Goal: Information Seeking & Learning: Learn about a topic

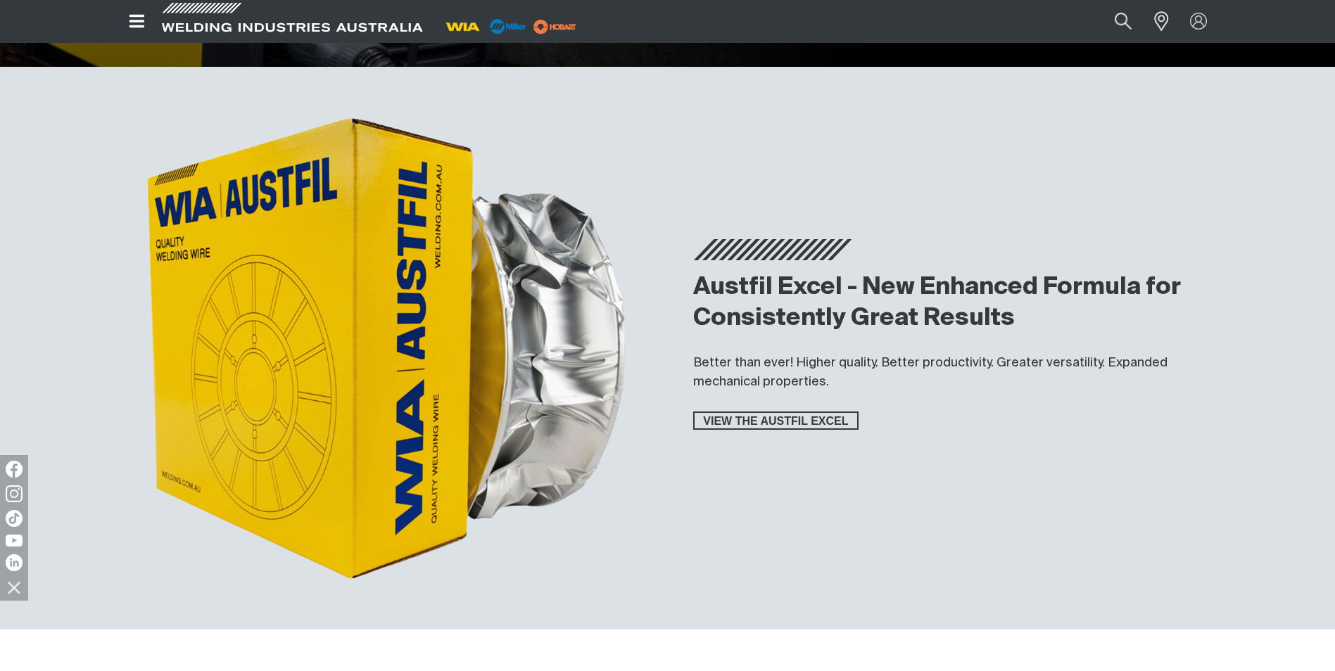
scroll to position [3871, 0]
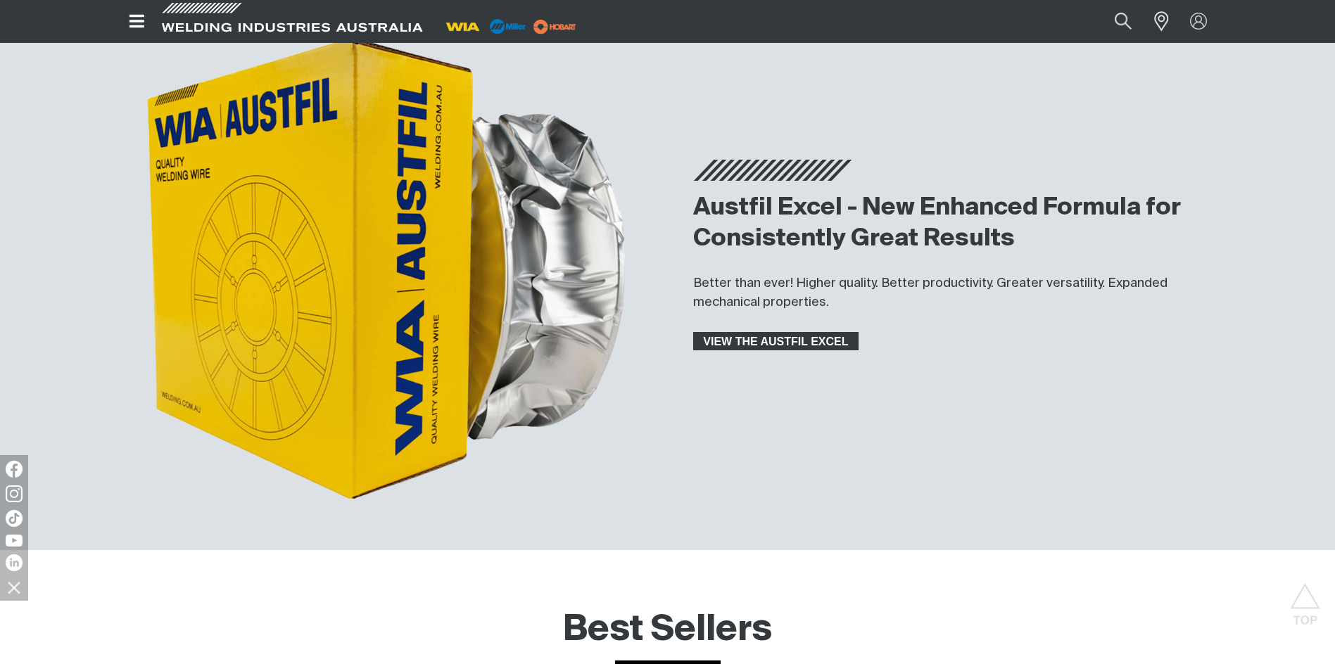
click at [758, 343] on span "VIEW THE AUSTFIL EXCEL" at bounding box center [776, 341] width 163 height 18
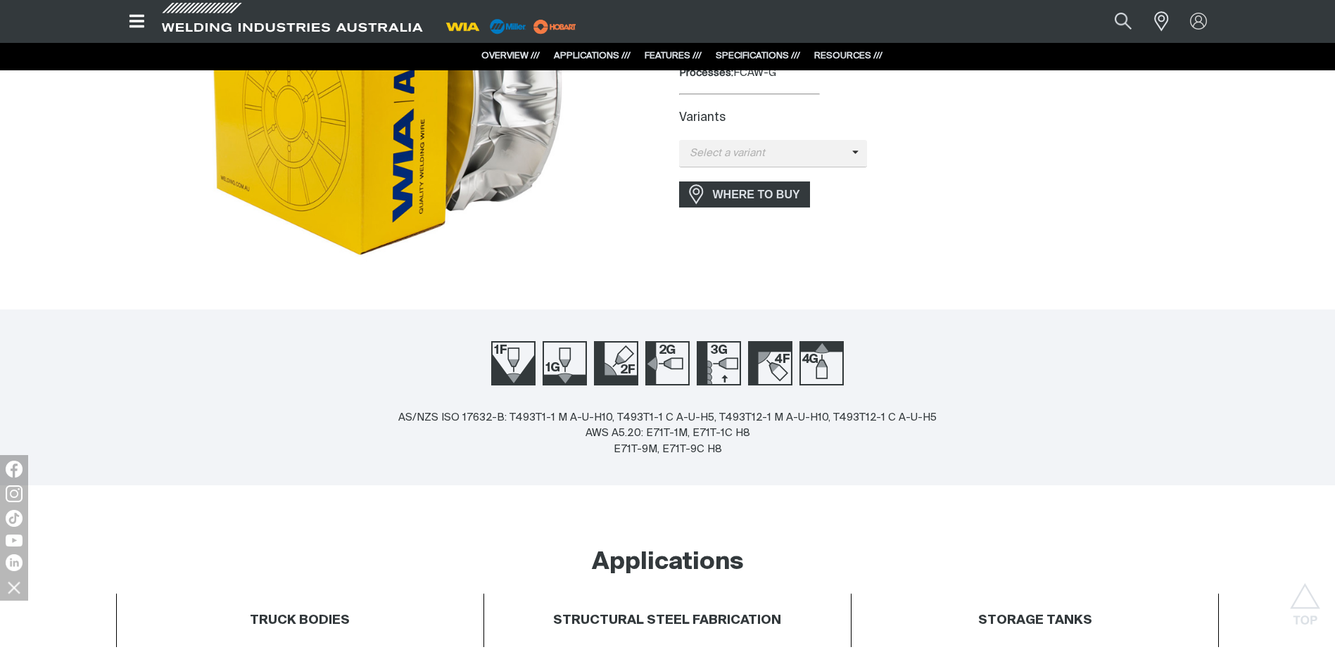
scroll to position [195, 0]
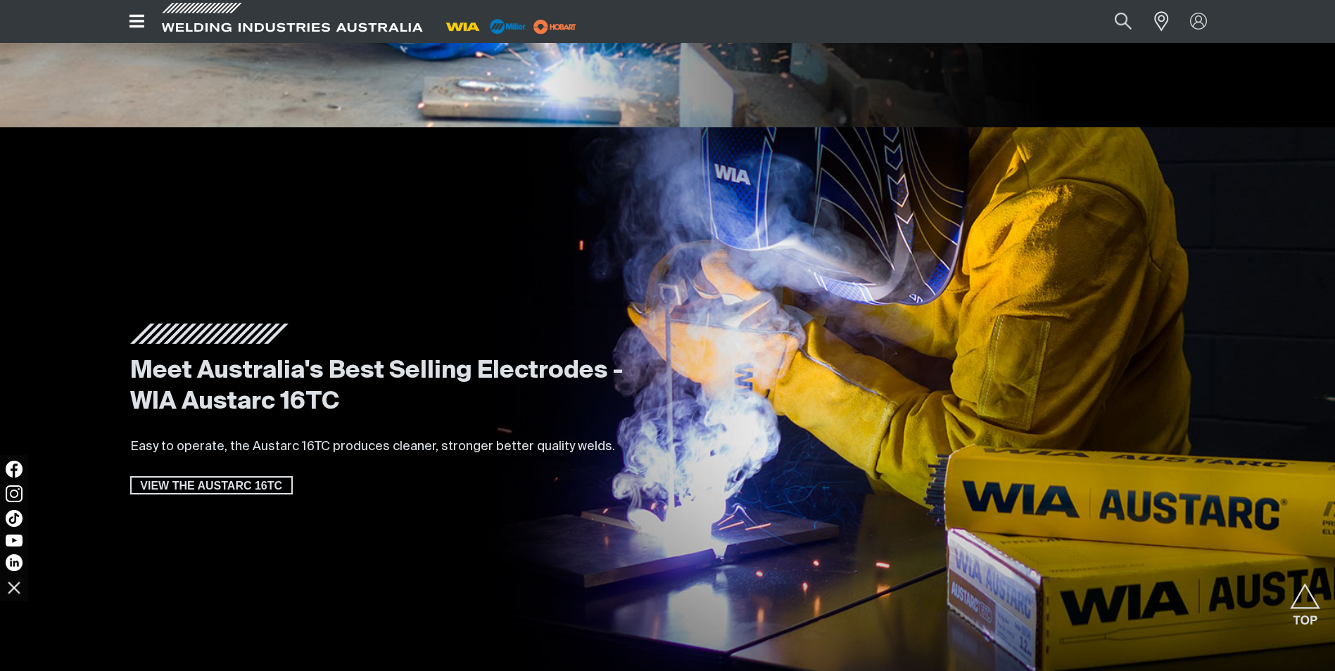
scroll to position [2604, 0]
click at [202, 484] on span "VIEW THE AUSTARC 16TC" at bounding box center [212, 486] width 160 height 18
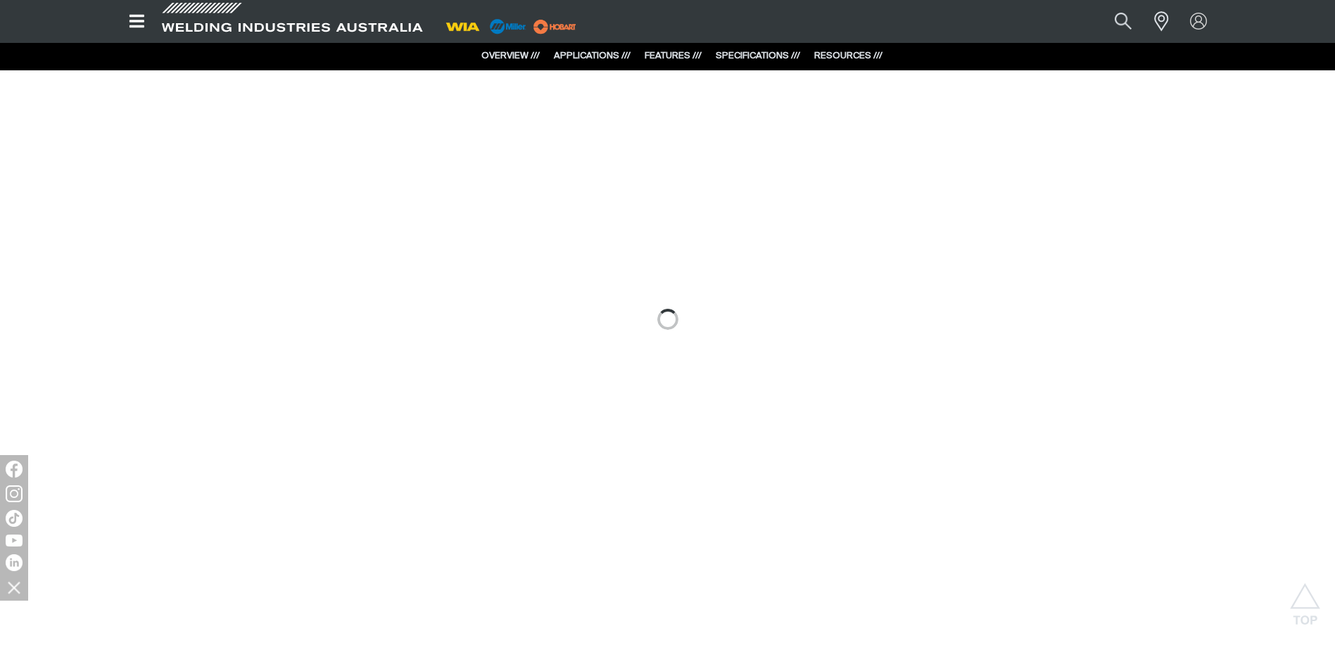
scroll to position [1431, 0]
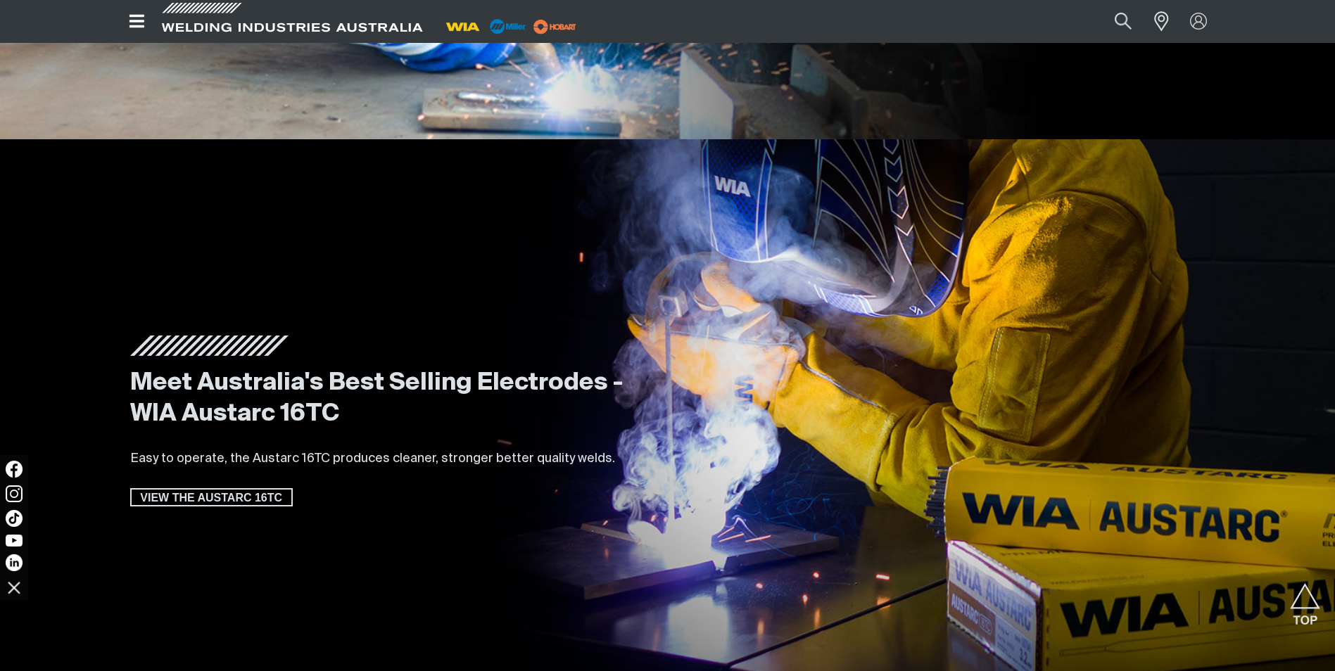
scroll to position [2604, 0]
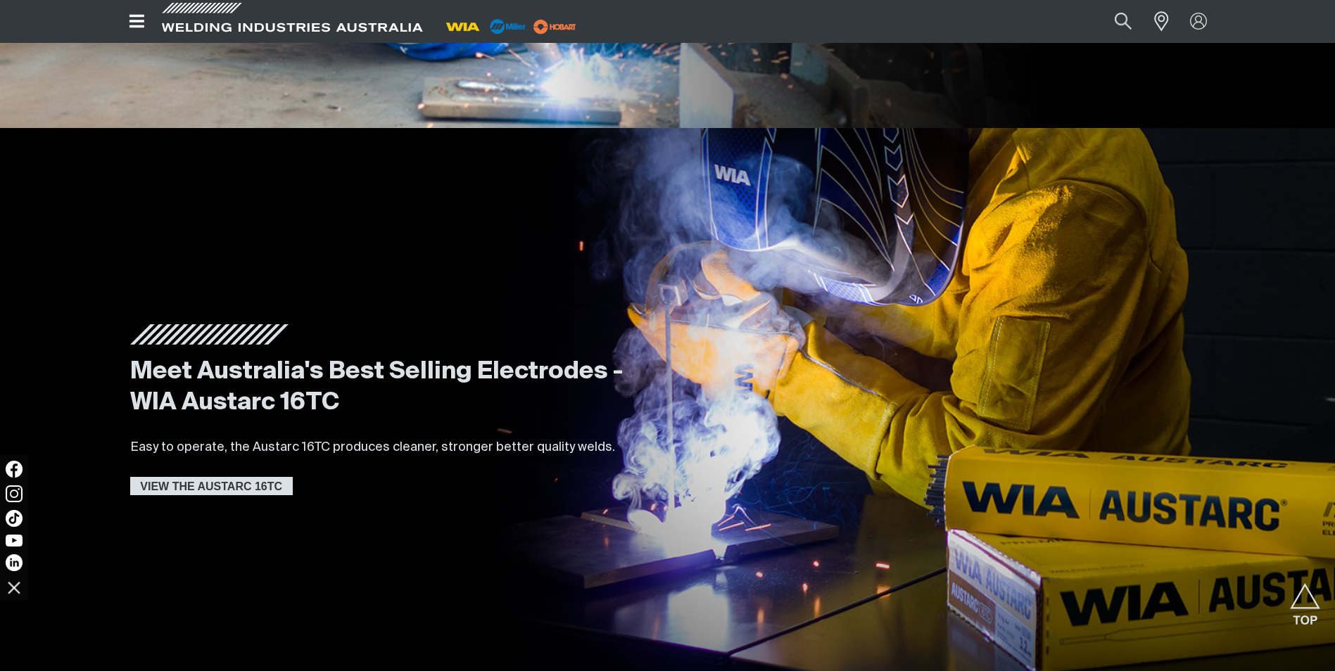
click at [226, 479] on span "VIEW THE AUSTARC 16TC" at bounding box center [212, 486] width 160 height 18
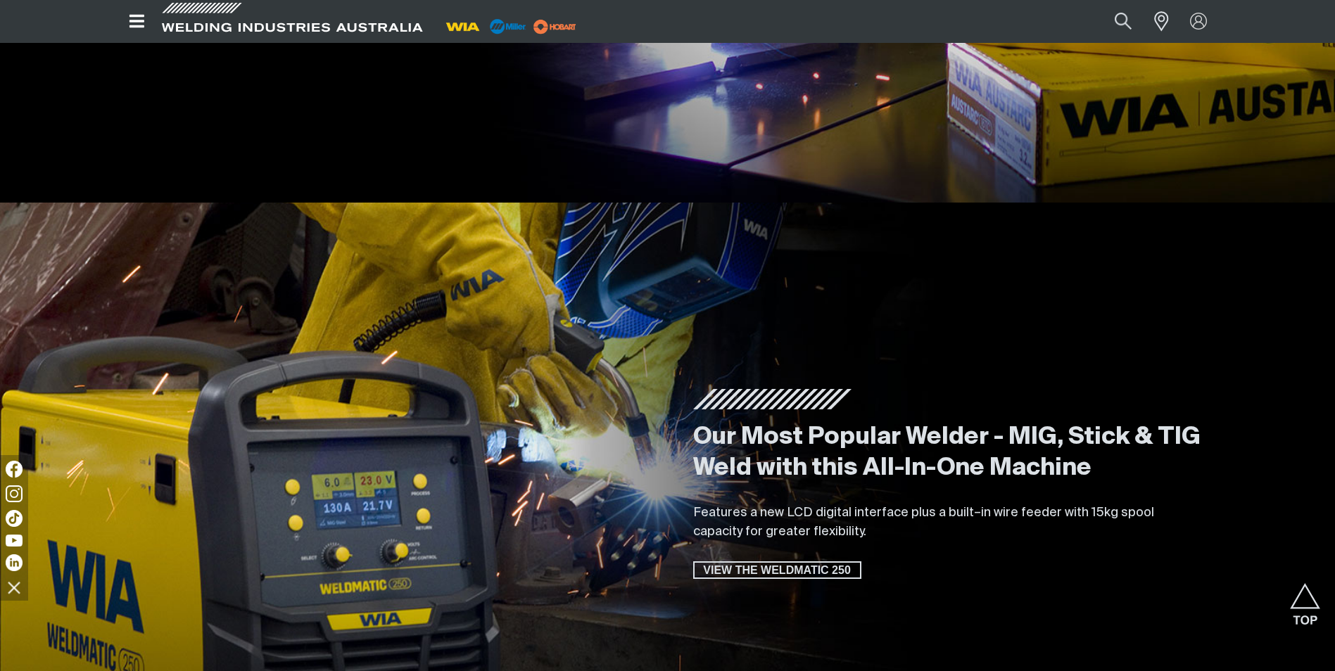
scroll to position [2815, 0]
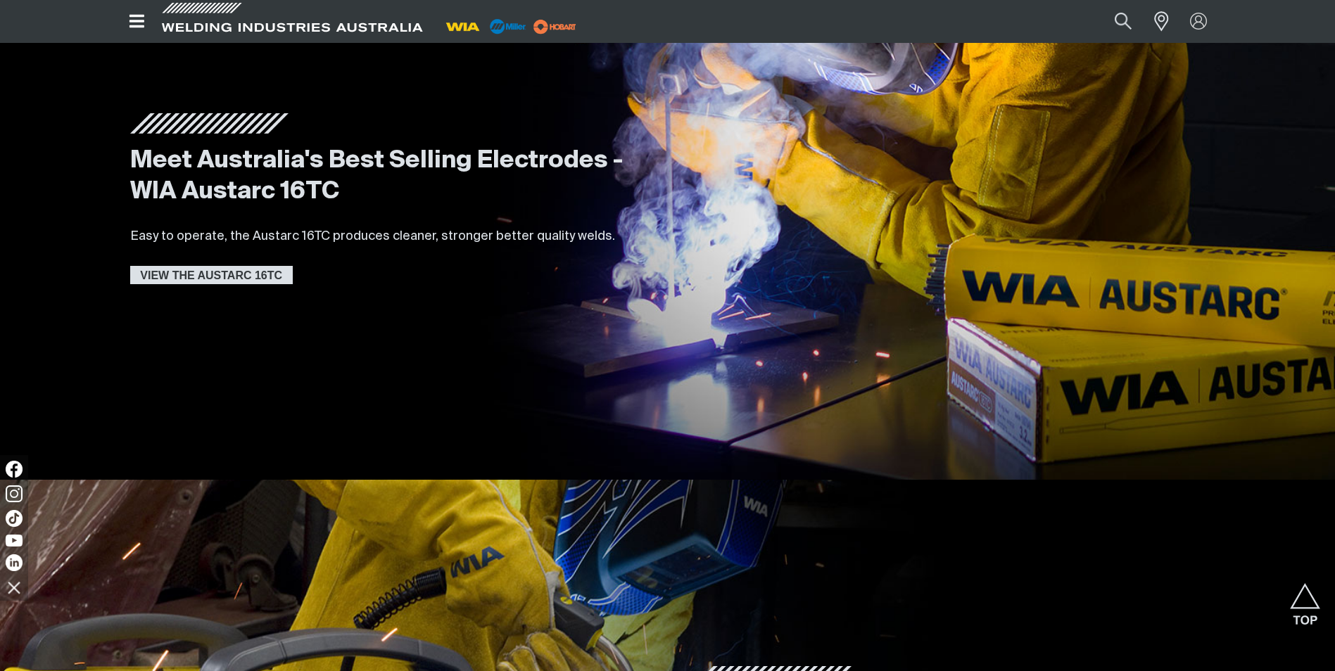
click at [221, 270] on span "VIEW THE AUSTARC 16TC" at bounding box center [212, 275] width 160 height 18
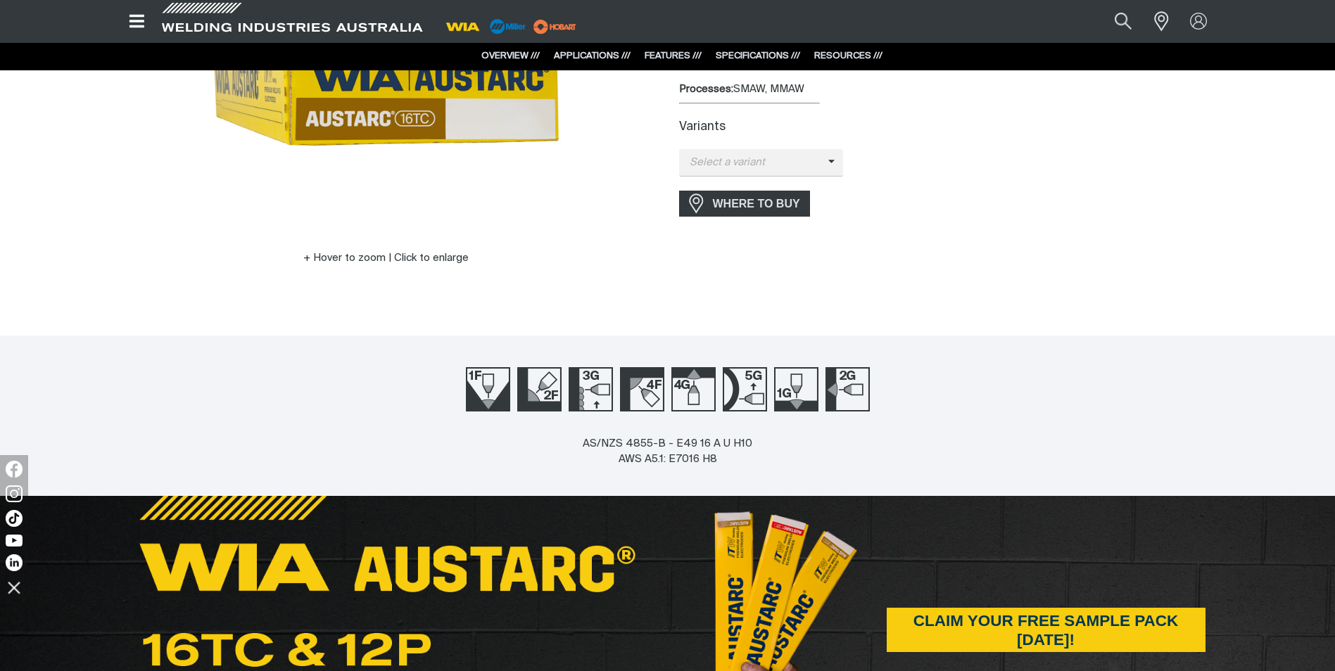
scroll to position [251, 0]
